Goal: Task Accomplishment & Management: Contribute content

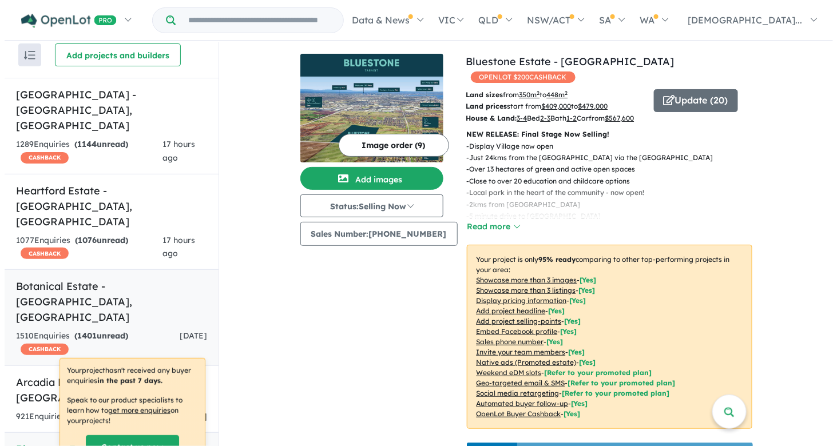
scroll to position [10, 0]
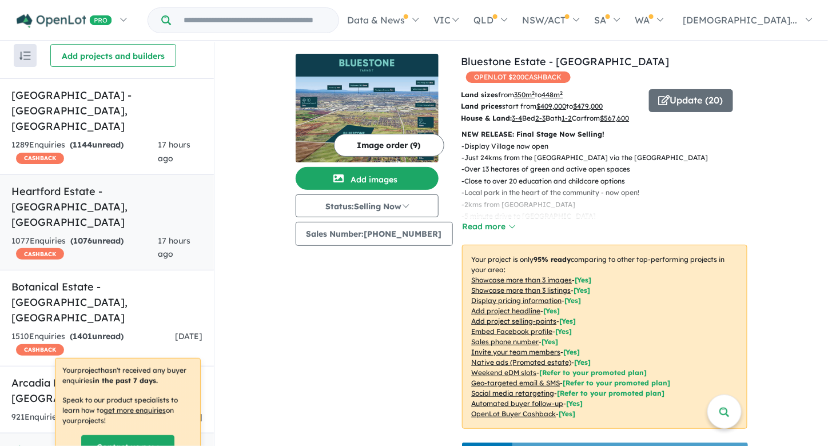
click at [147, 235] on div "1077 Enquir ies ( 1076 unread) CASHBACK" at bounding box center [84, 248] width 146 height 27
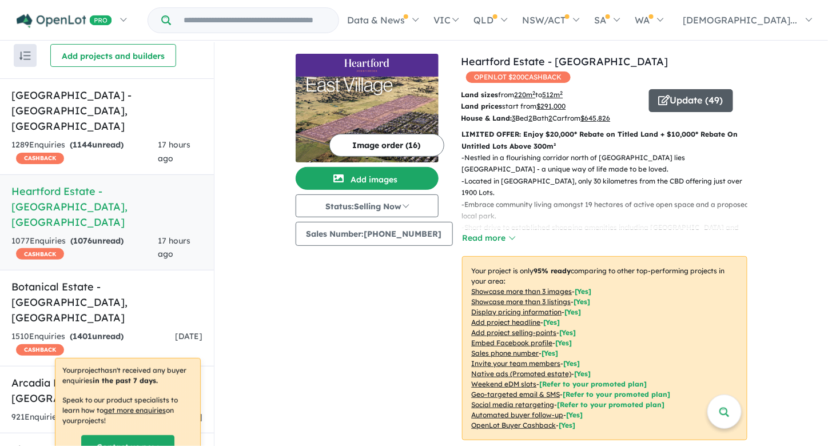
click at [675, 89] on button "Update ( 49 )" at bounding box center [691, 100] width 84 height 23
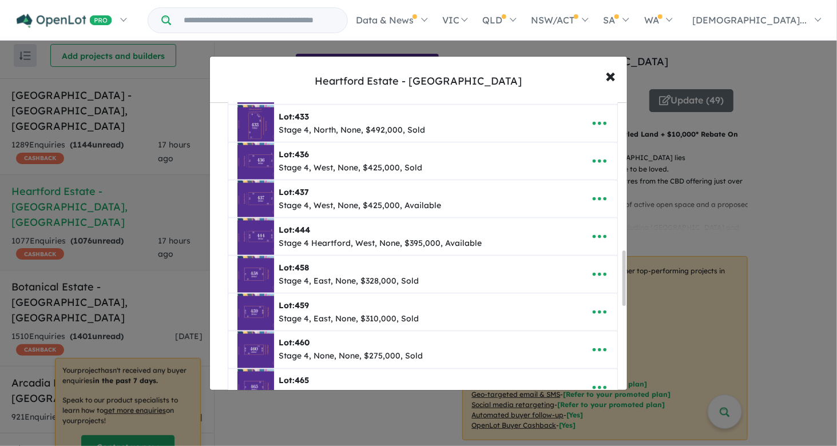
scroll to position [1215, 0]
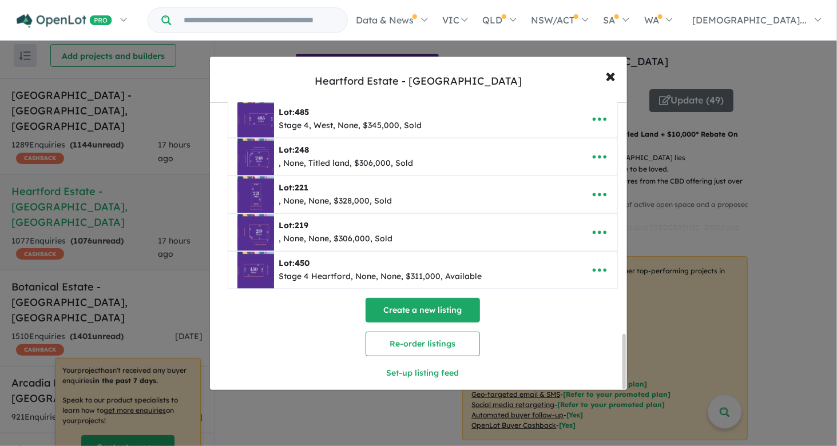
click at [459, 298] on button "Create a new listing" at bounding box center [423, 310] width 114 height 25
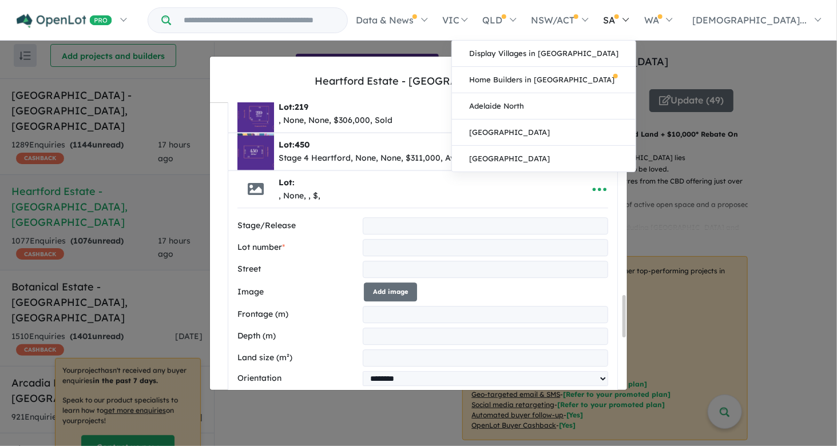
scroll to position [1334, 0]
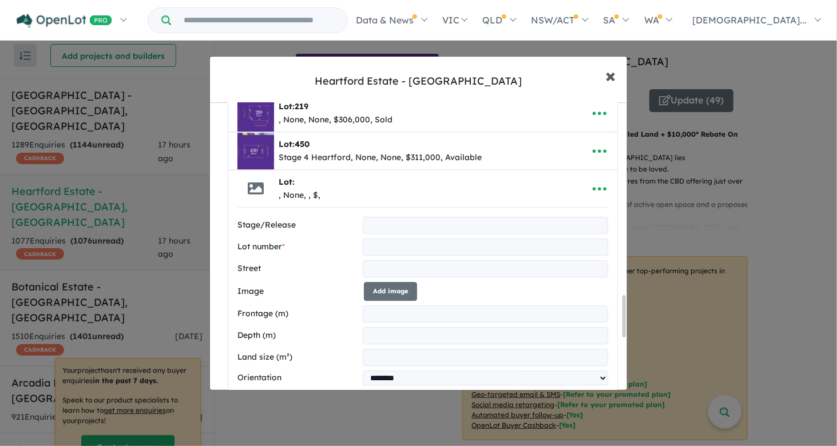
click at [610, 82] on span "×" at bounding box center [610, 75] width 10 height 25
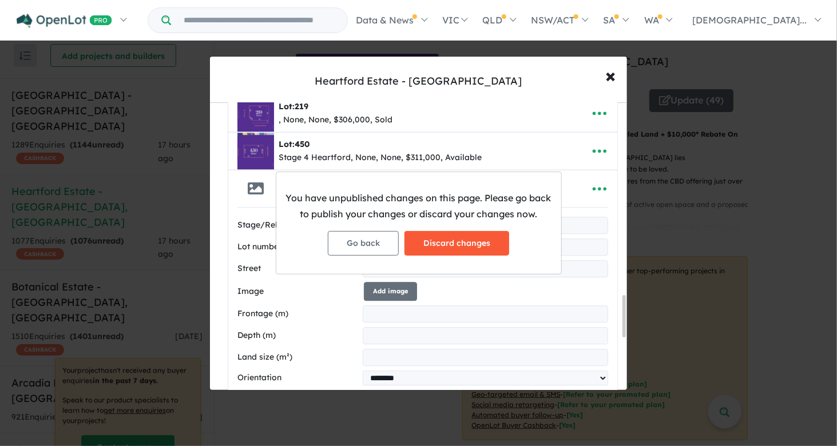
click at [471, 235] on button "Discard changes" at bounding box center [456, 243] width 105 height 25
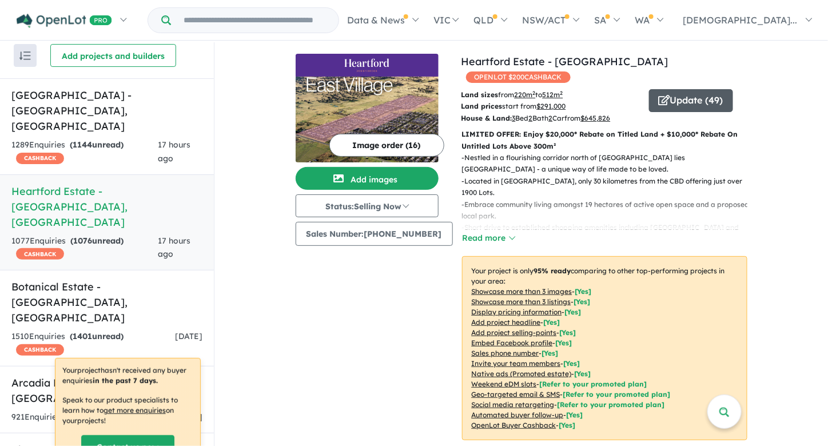
click at [665, 89] on button "Update ( 49 )" at bounding box center [691, 100] width 84 height 23
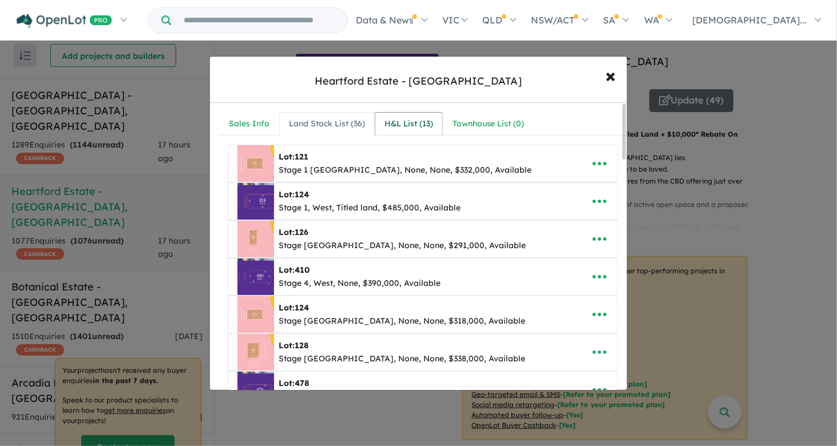
click at [406, 118] on div "H&L List ( 13 )" at bounding box center [408, 124] width 49 height 14
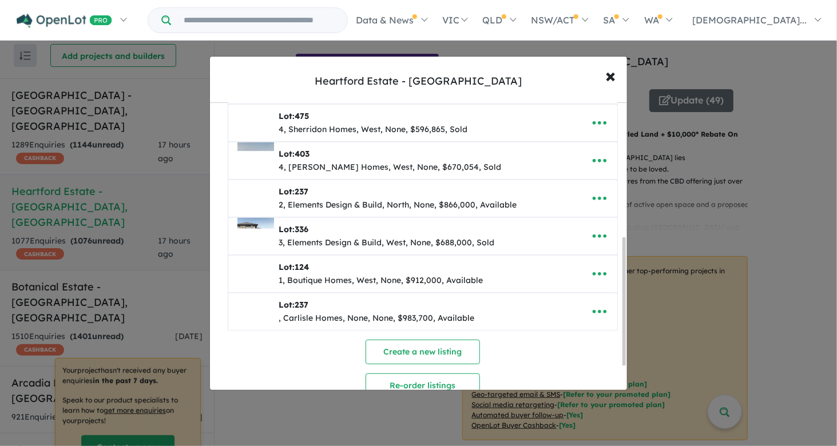
scroll to position [358, 0]
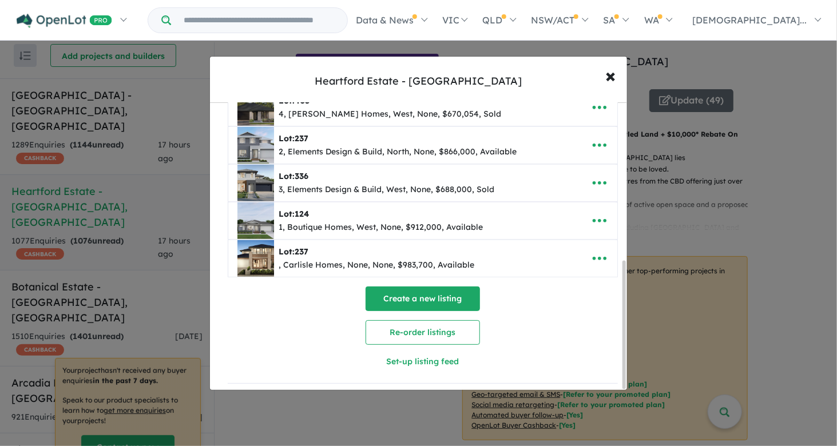
click at [453, 289] on button "Create a new listing" at bounding box center [423, 299] width 114 height 25
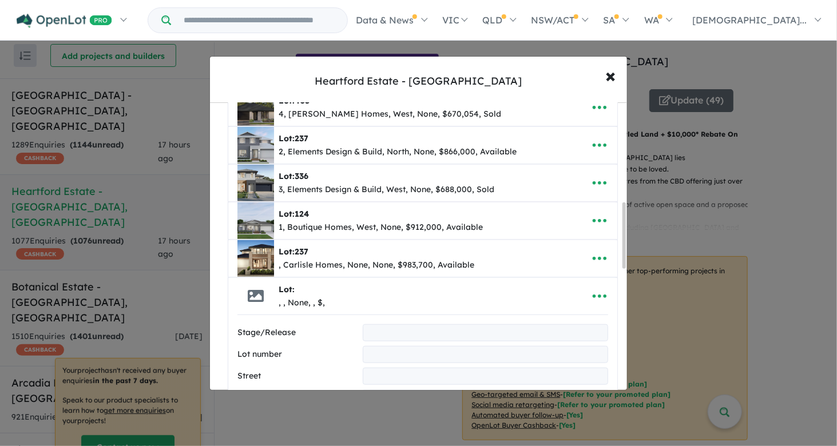
scroll to position [435, 0]
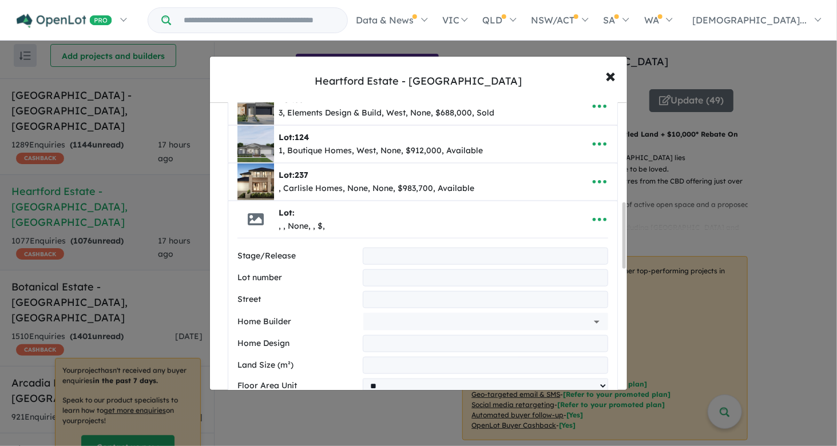
click at [437, 248] on input "text" at bounding box center [485, 256] width 245 height 17
type input "*"
click at [413, 273] on input "***" at bounding box center [485, 277] width 245 height 17
type input "******"
click at [391, 292] on input "text" at bounding box center [485, 299] width 245 height 17
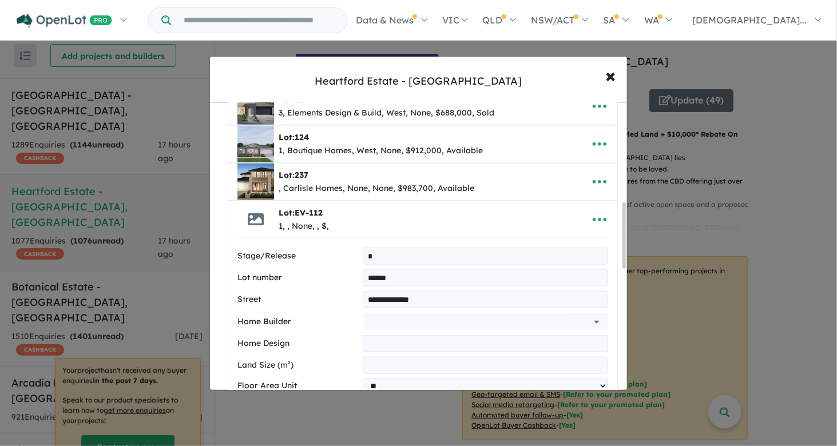
type input "**********"
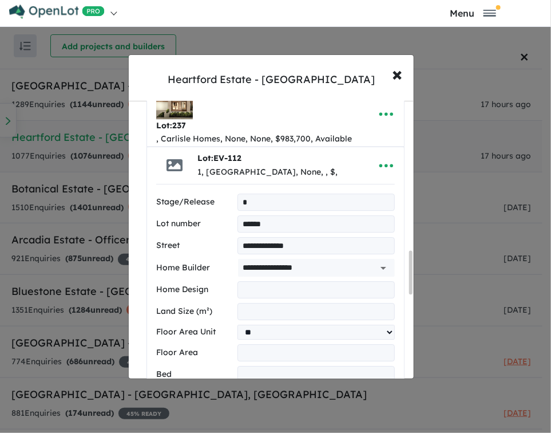
scroll to position [950, 0]
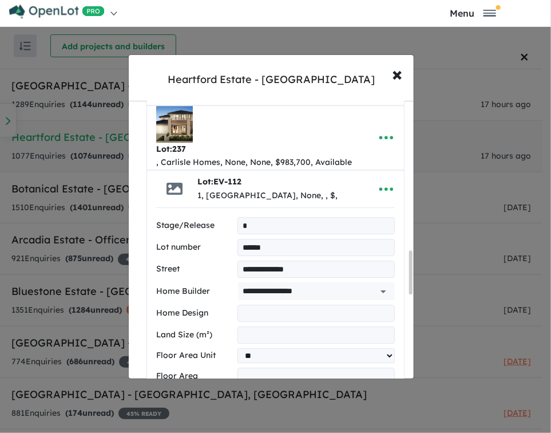
click at [281, 304] on input "text" at bounding box center [315, 312] width 157 height 17
type input "*"
type input "********"
type input "***"
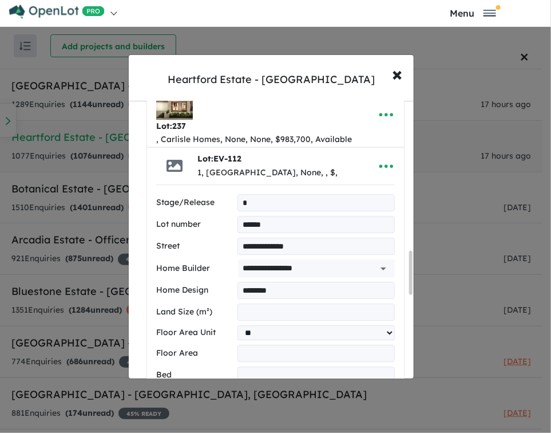
scroll to position [974, 0]
type input "**"
type input "*"
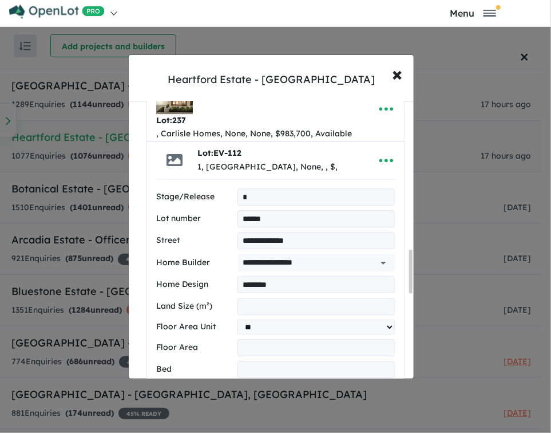
type input "*"
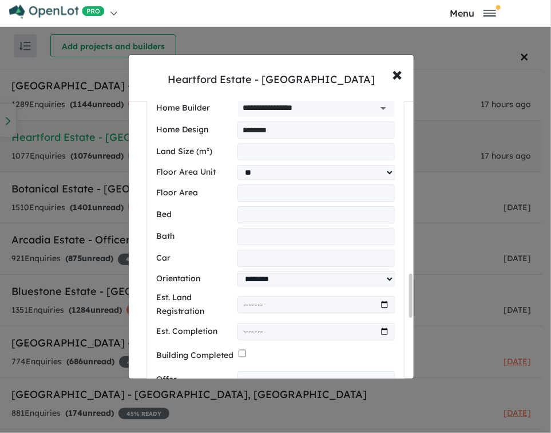
type input "*"
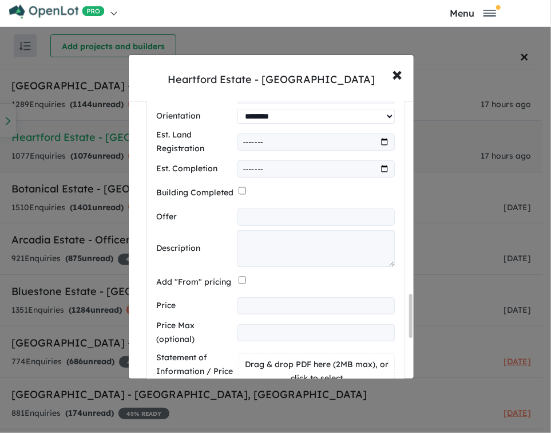
scroll to position [1292, 0]
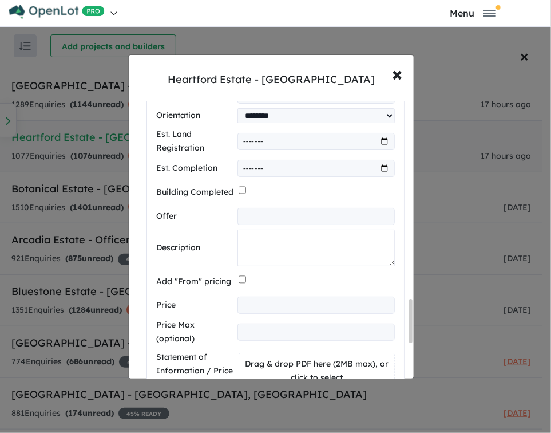
click at [299, 233] on textarea at bounding box center [315, 247] width 157 height 37
click at [287, 229] on textarea at bounding box center [315, 247] width 157 height 37
paste textarea "**********"
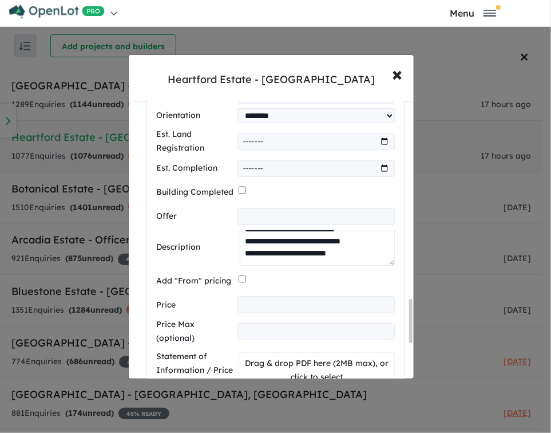
scroll to position [204, 0]
type textarea "**********"
click at [275, 296] on input "number" at bounding box center [315, 304] width 157 height 17
click at [275, 296] on input "*" at bounding box center [315, 304] width 157 height 17
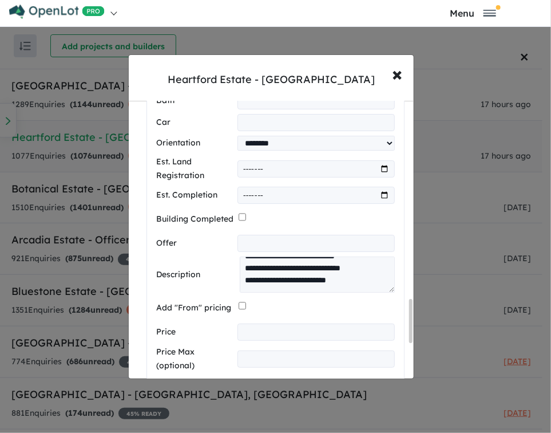
type input "******"
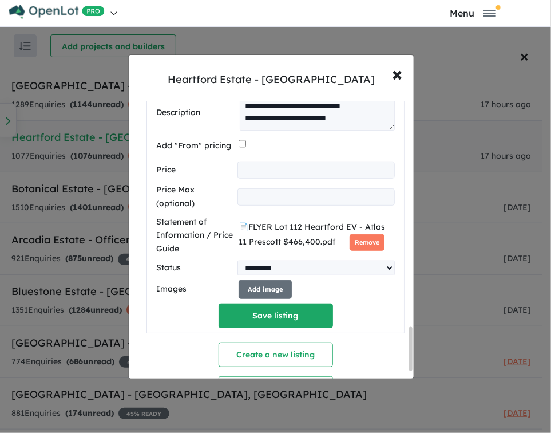
scroll to position [1479, 0]
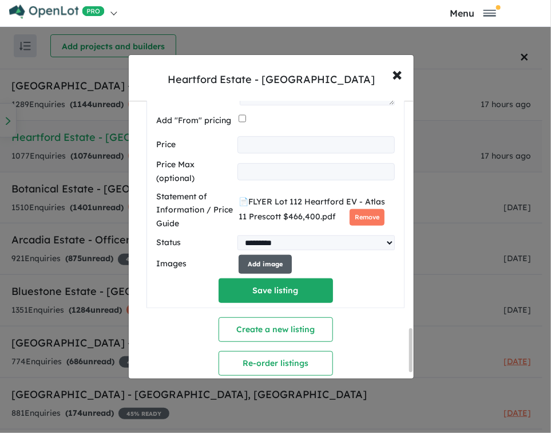
click at [252, 255] on button "Add image" at bounding box center [265, 264] width 53 height 19
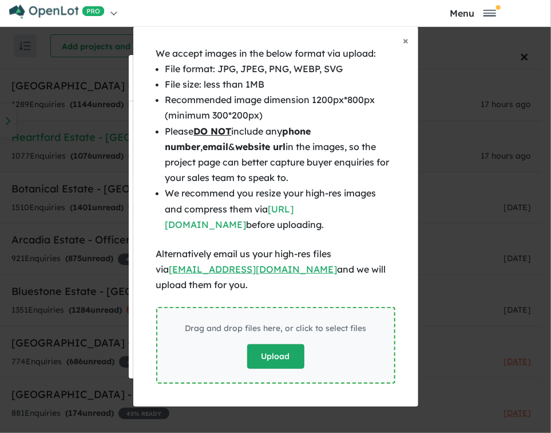
click at [280, 358] on button "Upload" at bounding box center [275, 356] width 57 height 25
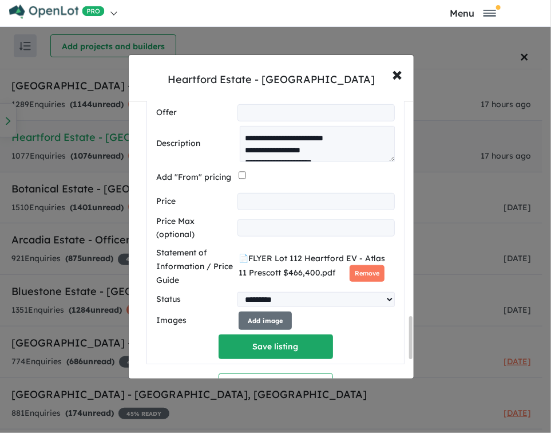
scroll to position [1467, 0]
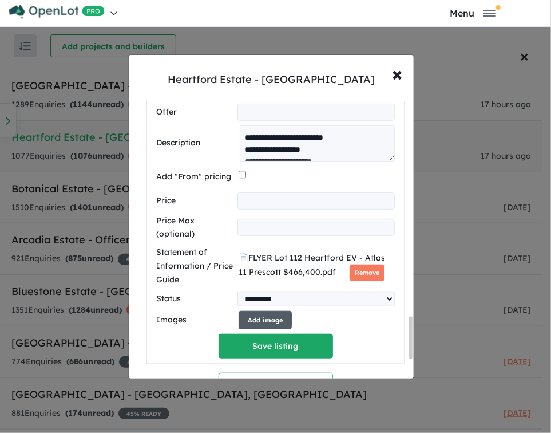
click at [267, 311] on button "Add image" at bounding box center [265, 320] width 53 height 19
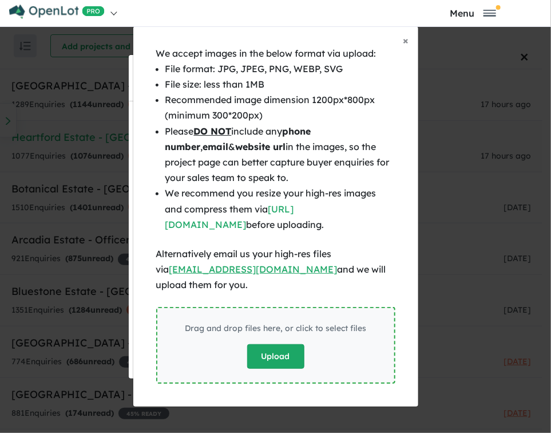
click at [282, 360] on button "Upload" at bounding box center [275, 356] width 57 height 25
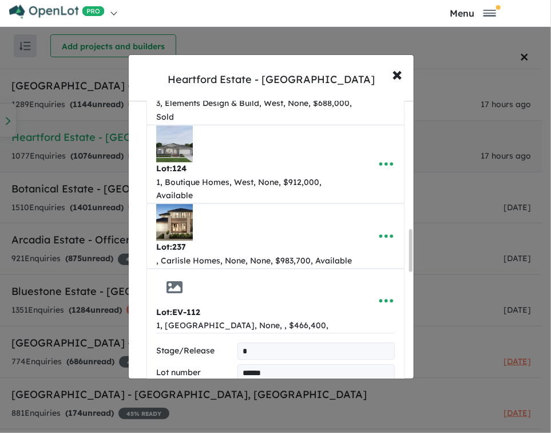
scroll to position [848, 0]
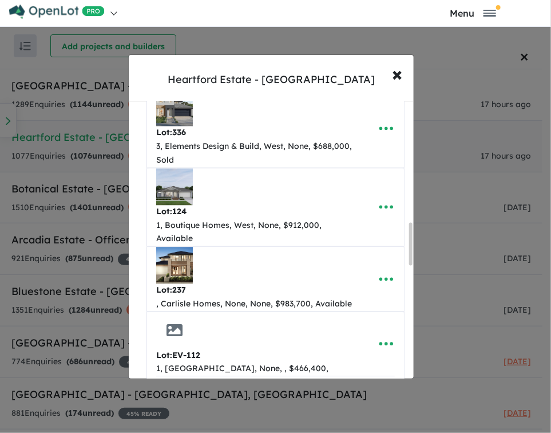
click at [237, 385] on input "*" at bounding box center [315, 393] width 157 height 17
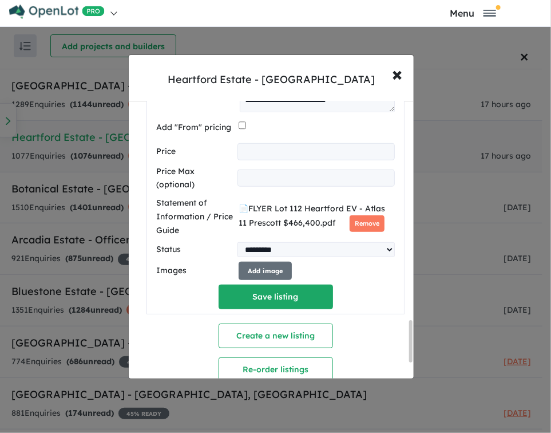
scroll to position [1517, 0]
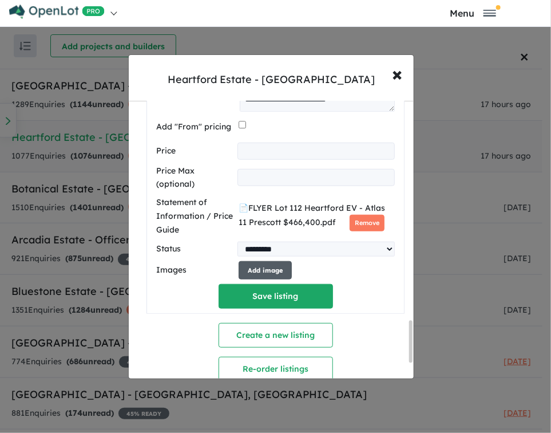
type input "****"
click at [271, 261] on button "Add image" at bounding box center [265, 270] width 53 height 19
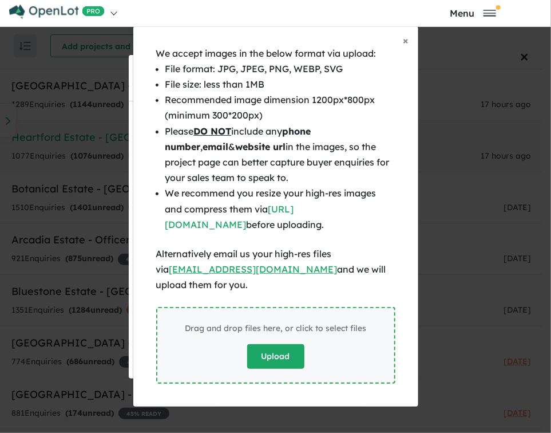
click at [280, 365] on button "Upload" at bounding box center [275, 356] width 57 height 25
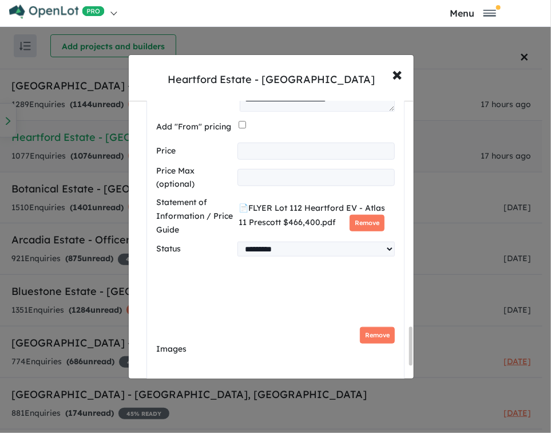
scroll to position [7, 0]
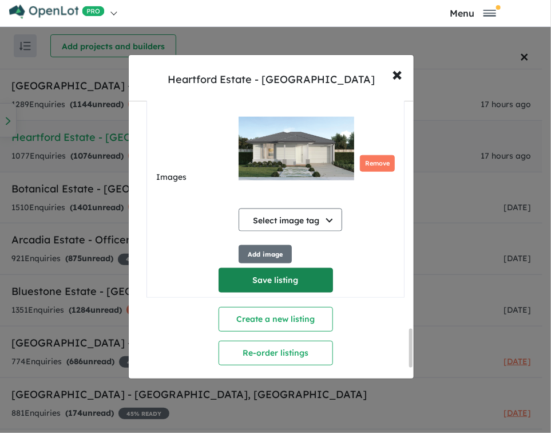
click at [289, 268] on button "Save listing" at bounding box center [276, 280] width 114 height 25
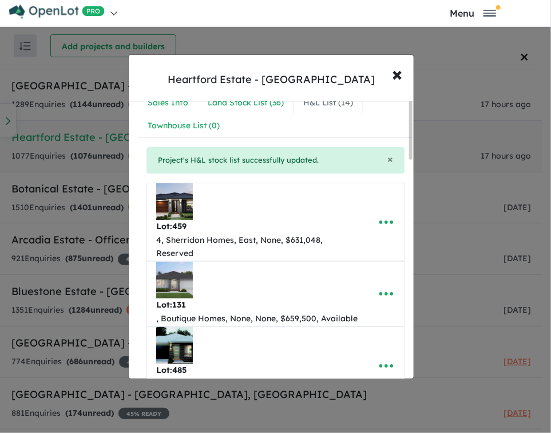
scroll to position [0, 0]
